Goal: Transaction & Acquisition: Download file/media

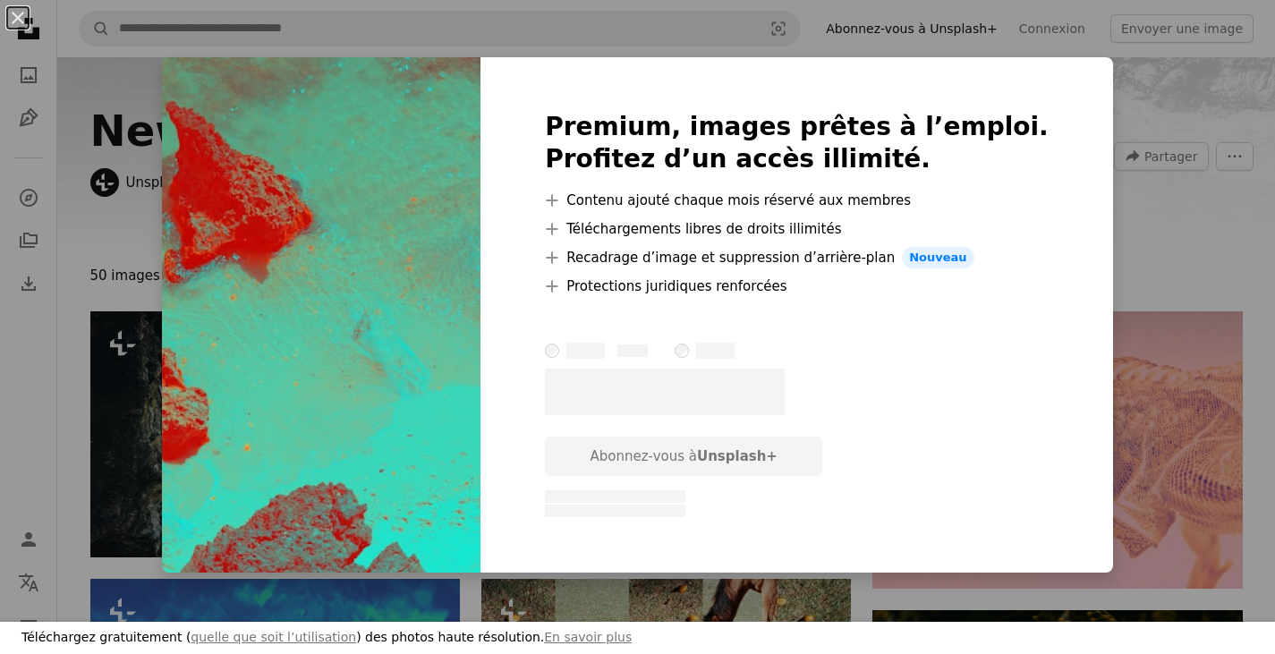
scroll to position [716, 0]
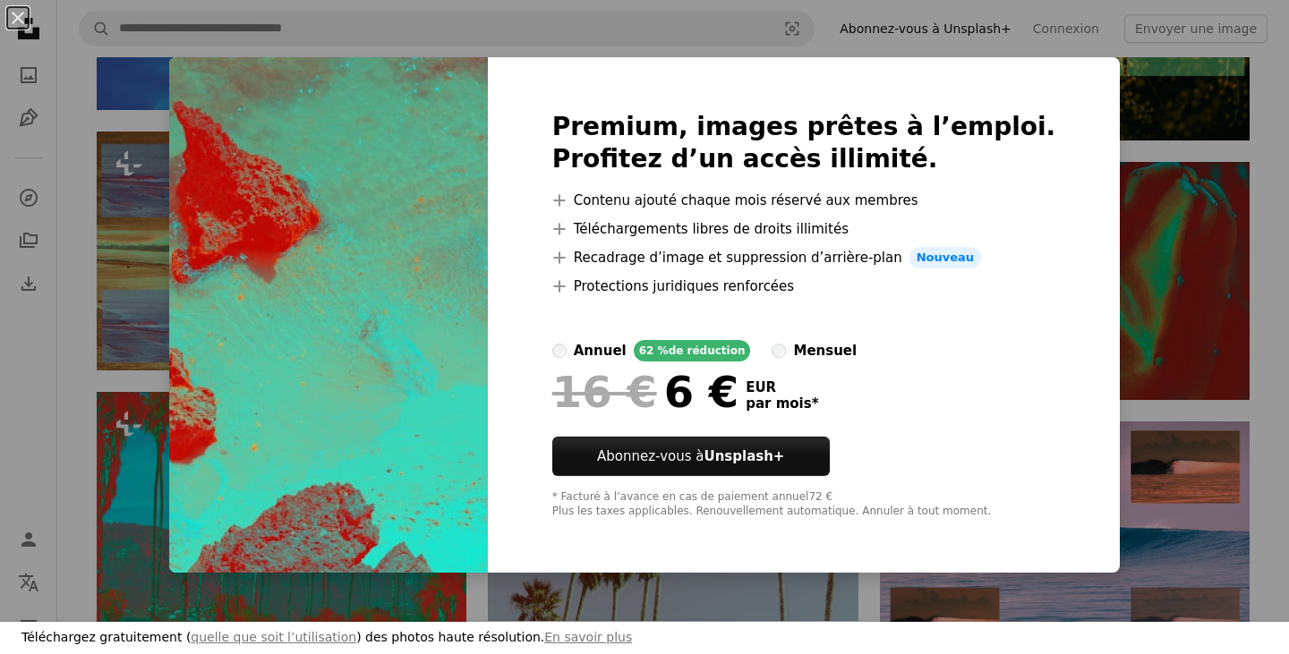
click at [847, 9] on div "An X shape Téléchargez gratuitement ( quelle que soit l’utilisation ) des photo…" at bounding box center [644, 327] width 1289 height 654
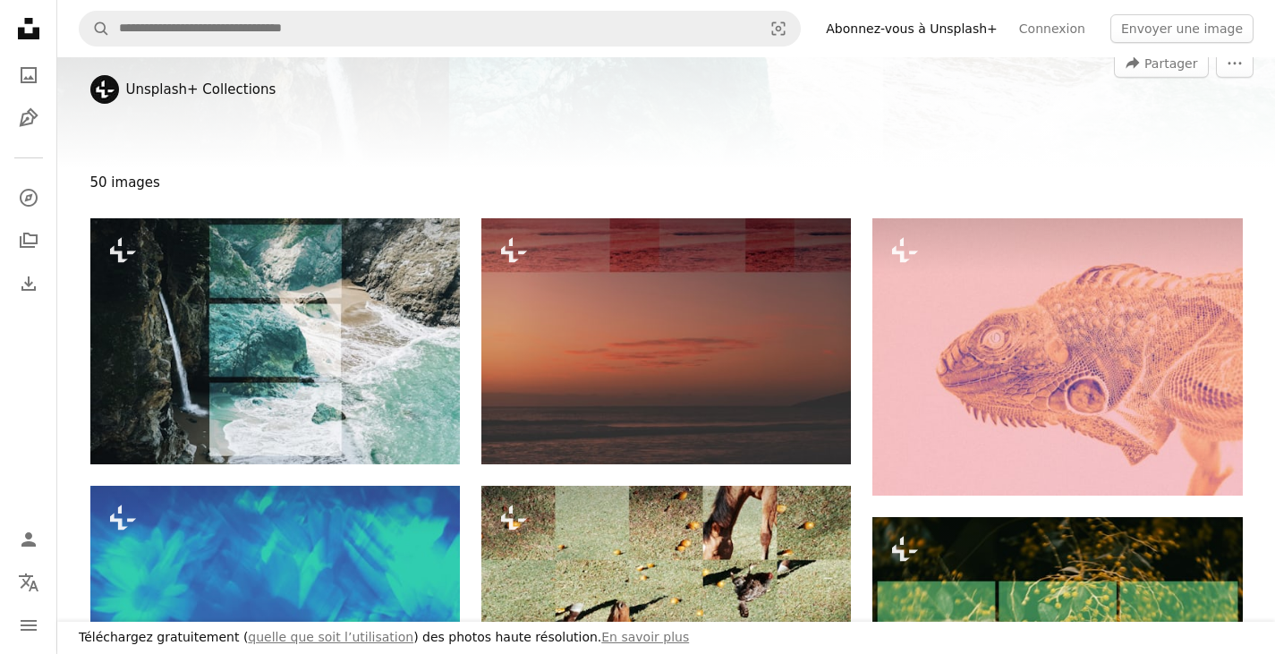
scroll to position [0, 0]
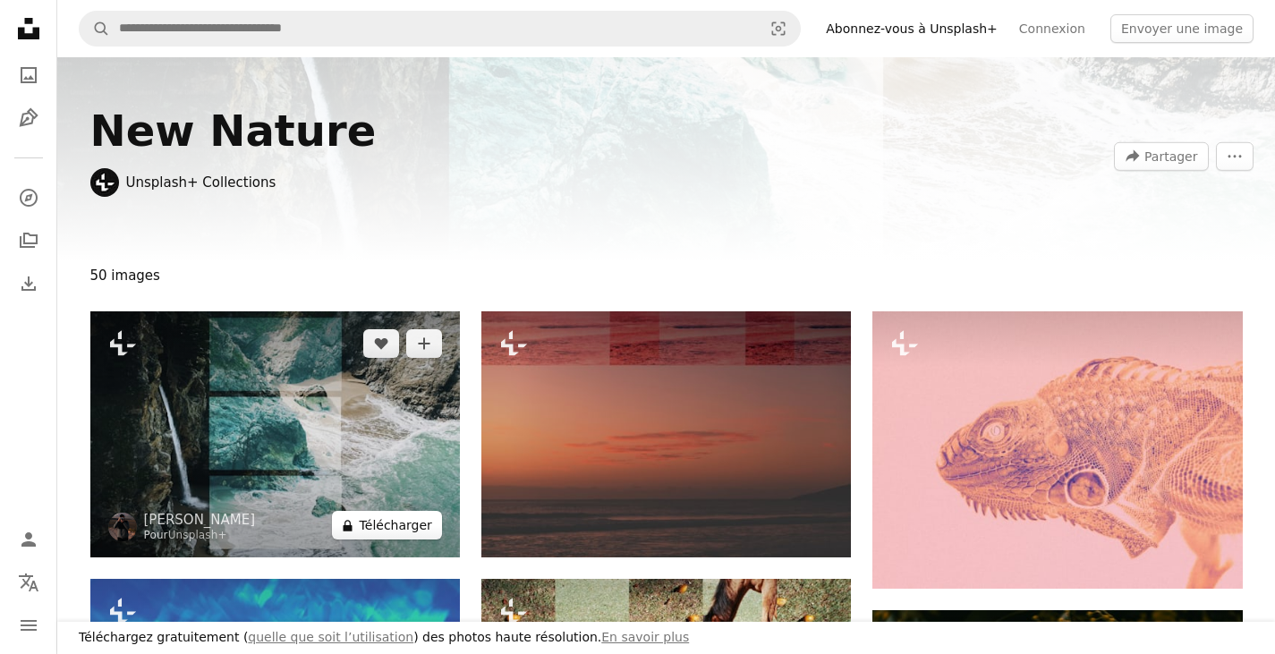
click at [415, 516] on button "A lock Télécharger" at bounding box center [387, 525] width 110 height 29
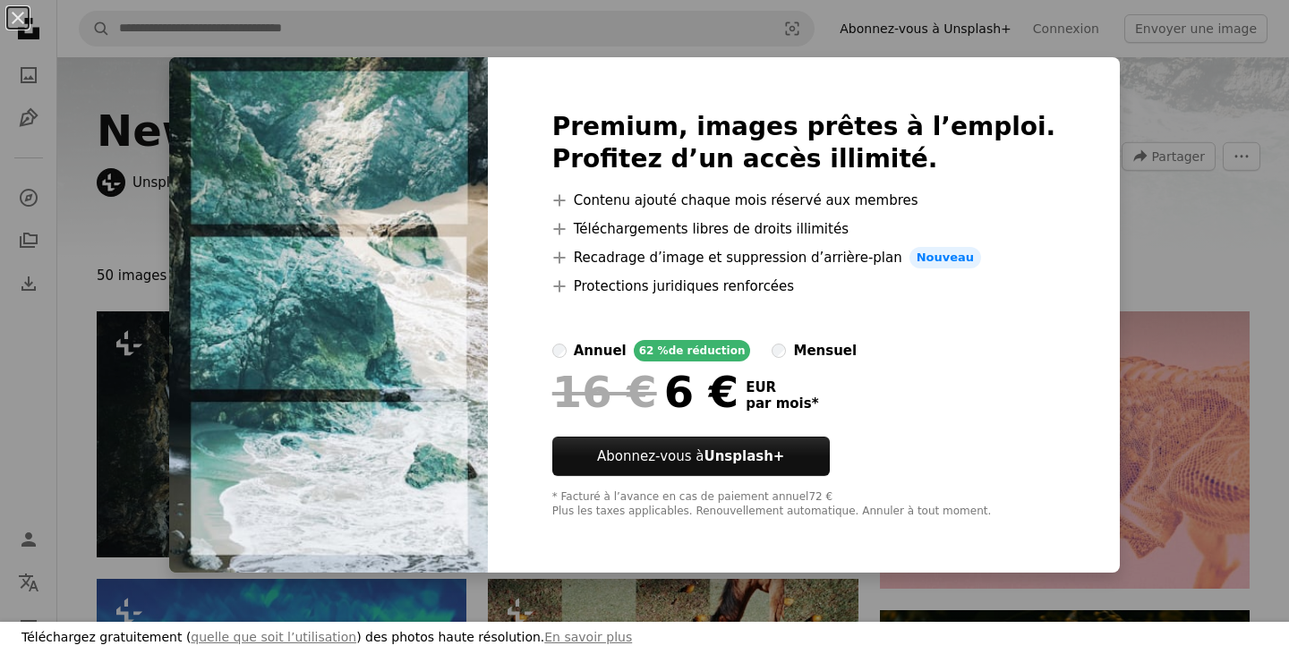
click at [210, 170] on img at bounding box center [328, 315] width 319 height 516
click at [195, 166] on div "An X shape Téléchargez gratuitement ( quelle que soit l’utilisation ) des photo…" at bounding box center [644, 327] width 1289 height 654
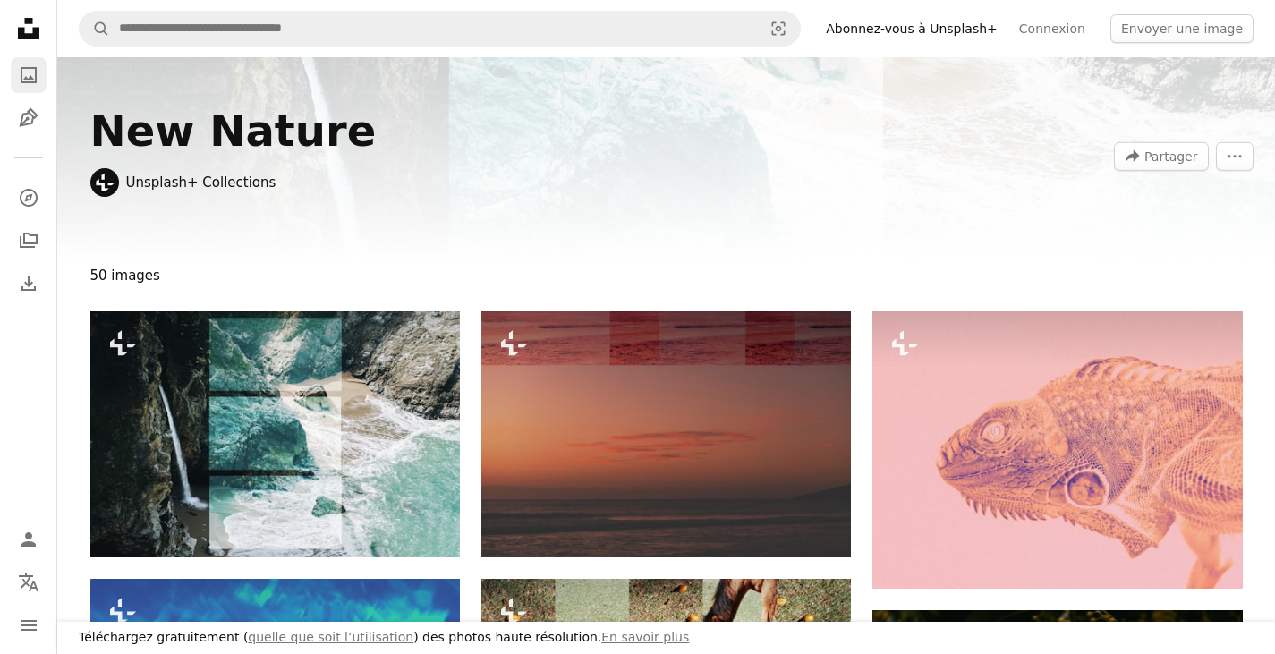
click at [32, 76] on icon "A photo" at bounding box center [28, 74] width 21 height 21
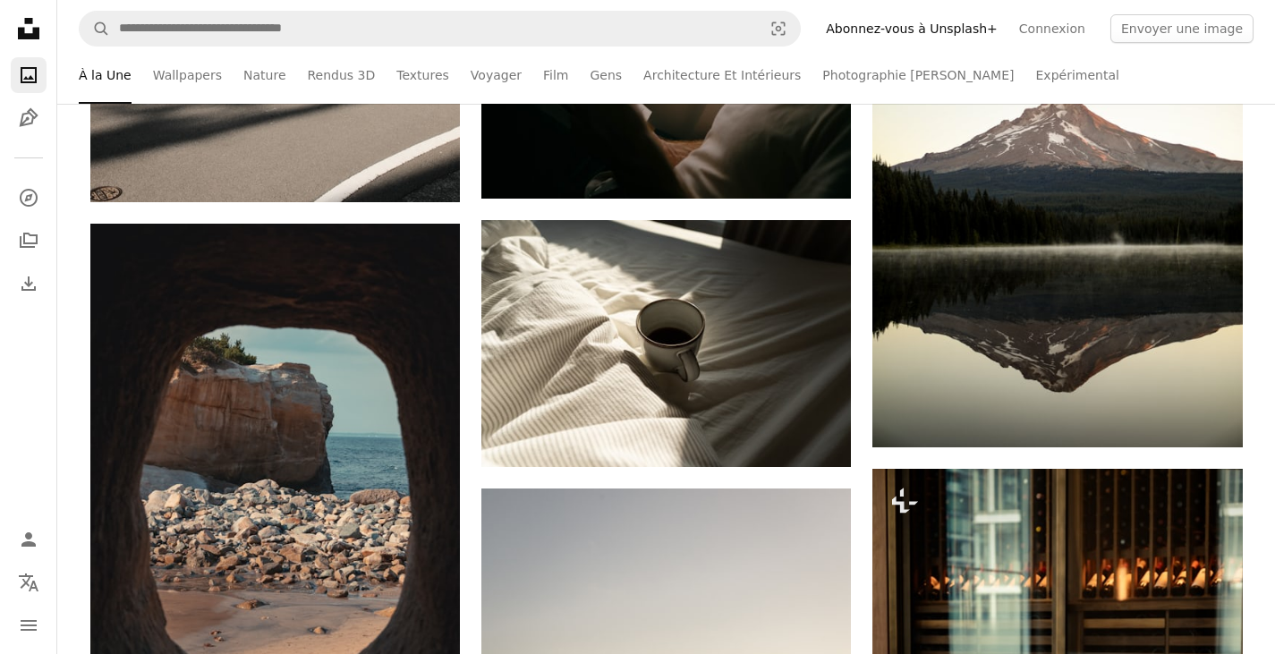
scroll to position [2514, 0]
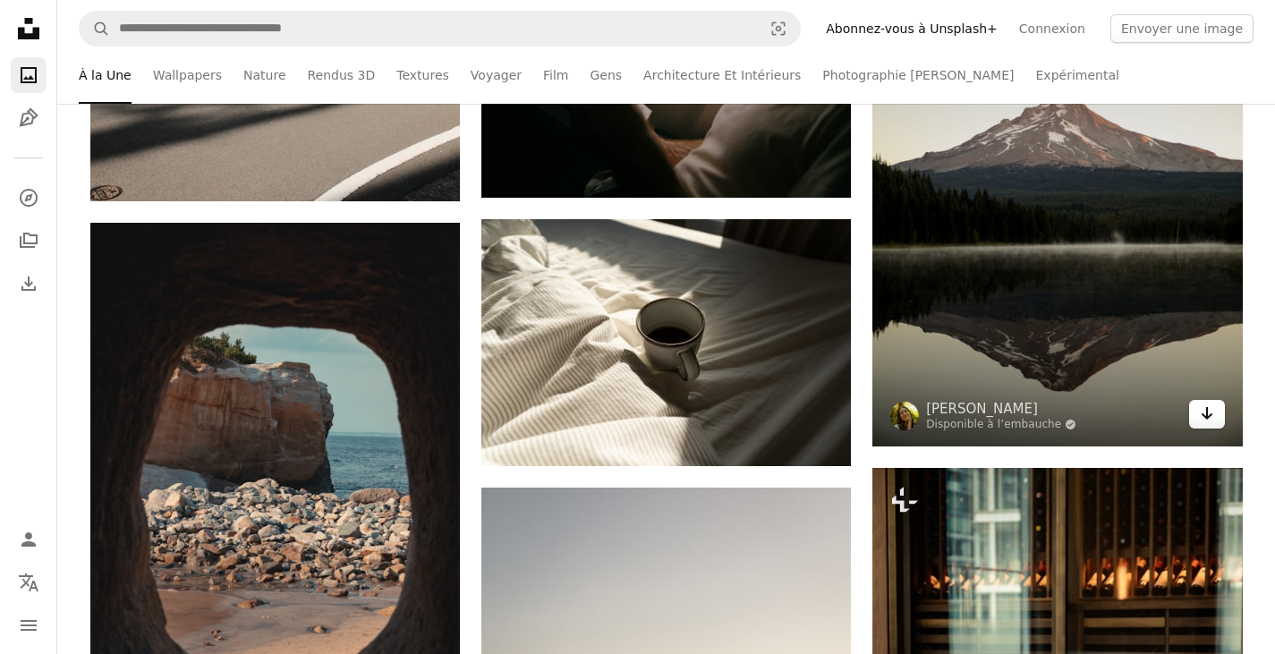
click at [1213, 421] on icon "Arrow pointing down" at bounding box center [1207, 413] width 14 height 21
